Goal: Task Accomplishment & Management: Manage account settings

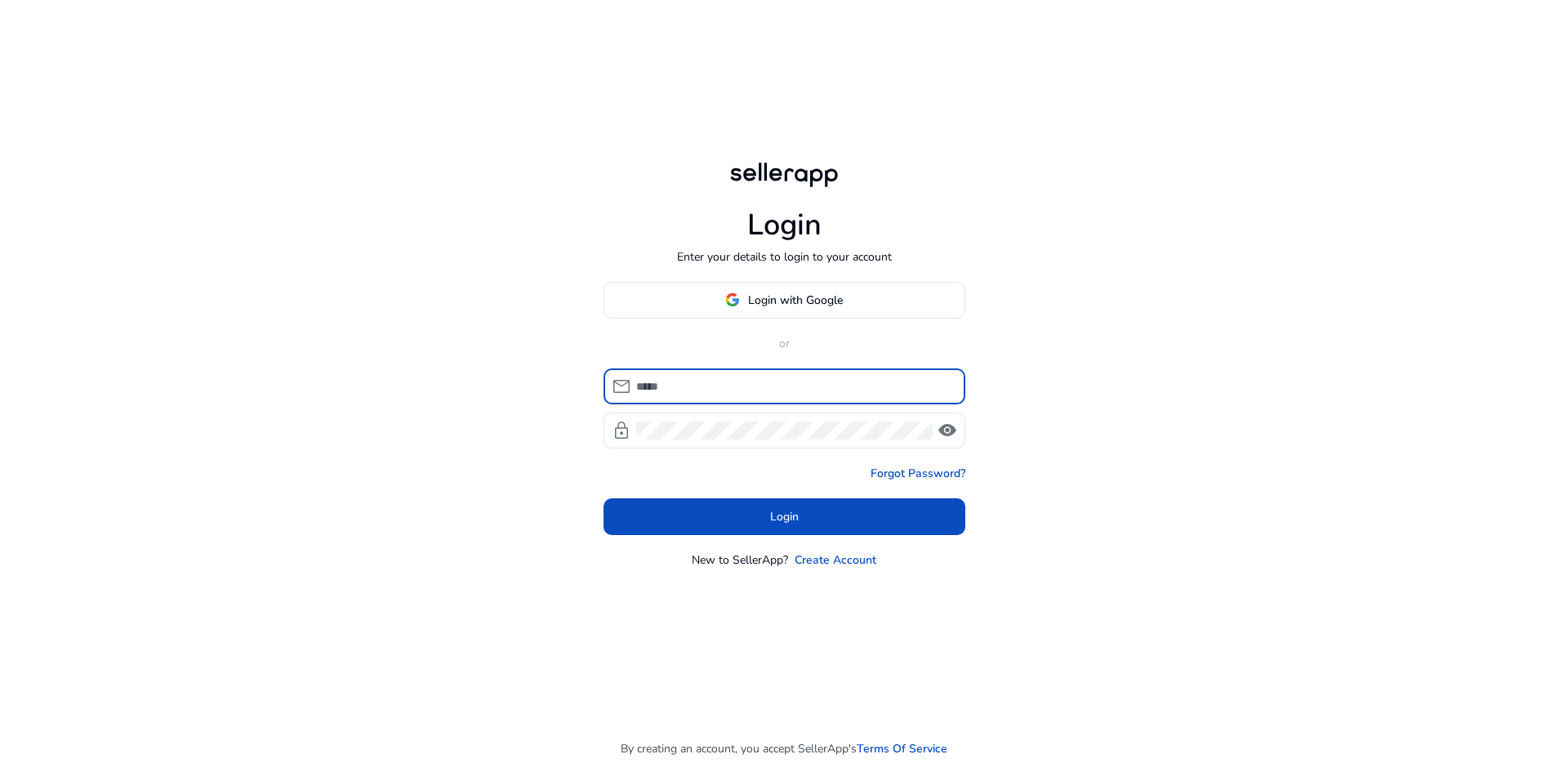
type input "**********"
click at [750, 505] on span at bounding box center [784, 516] width 362 height 39
